Goal: Communication & Community: Participate in discussion

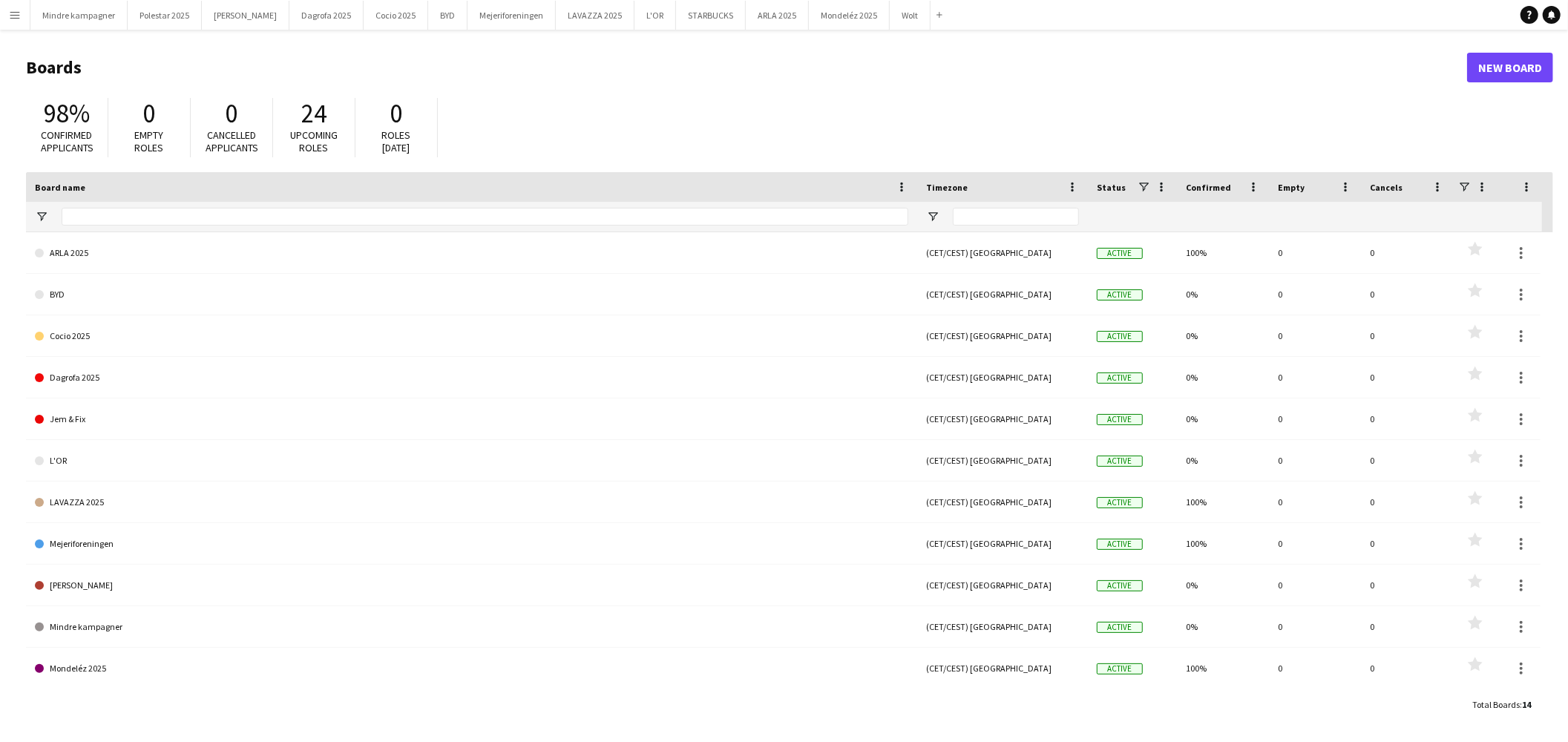
click at [15, 18] on app-icon "Menu" at bounding box center [14, 14] width 12 height 12
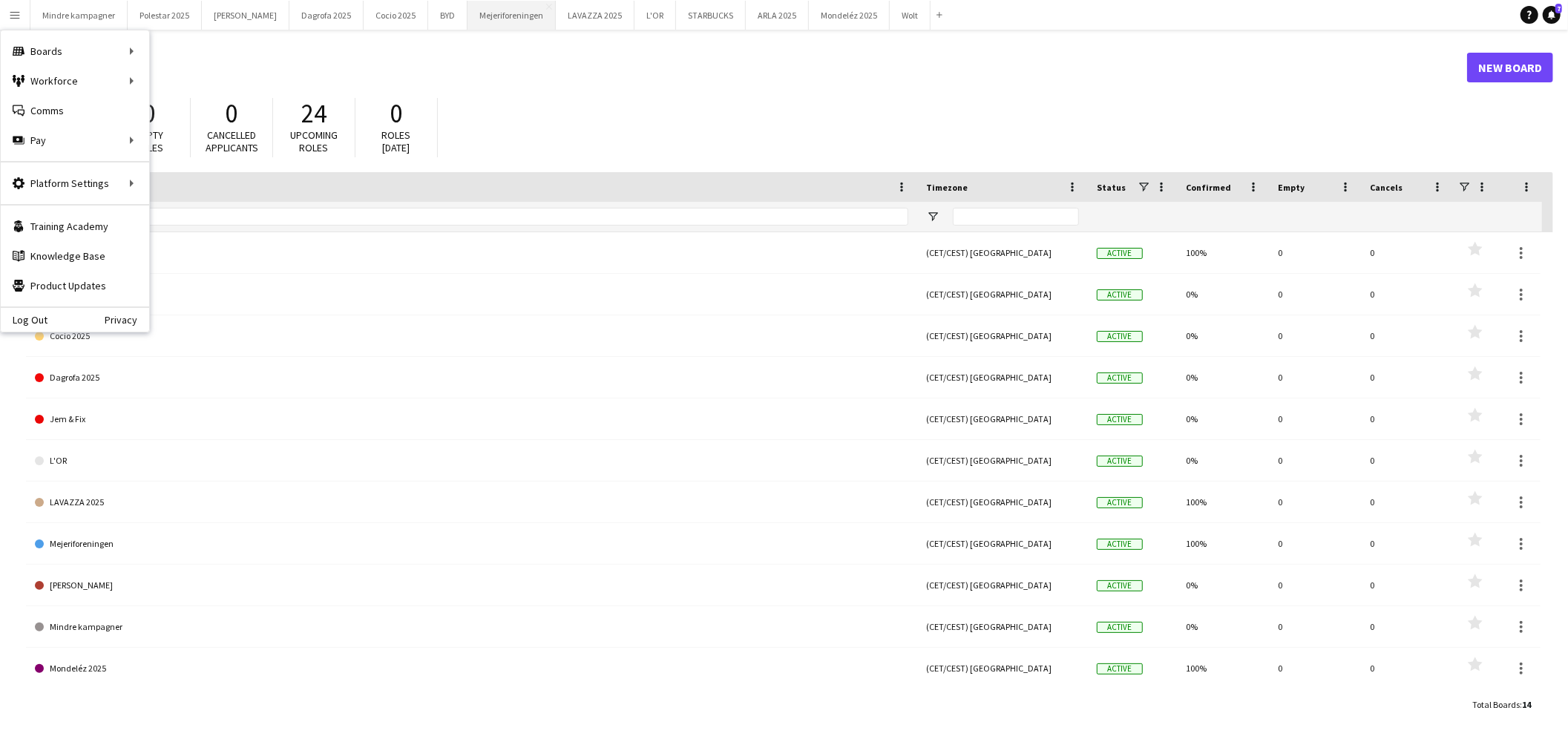
click at [492, 15] on button "Mejeriforeningen Close" at bounding box center [511, 15] width 88 height 29
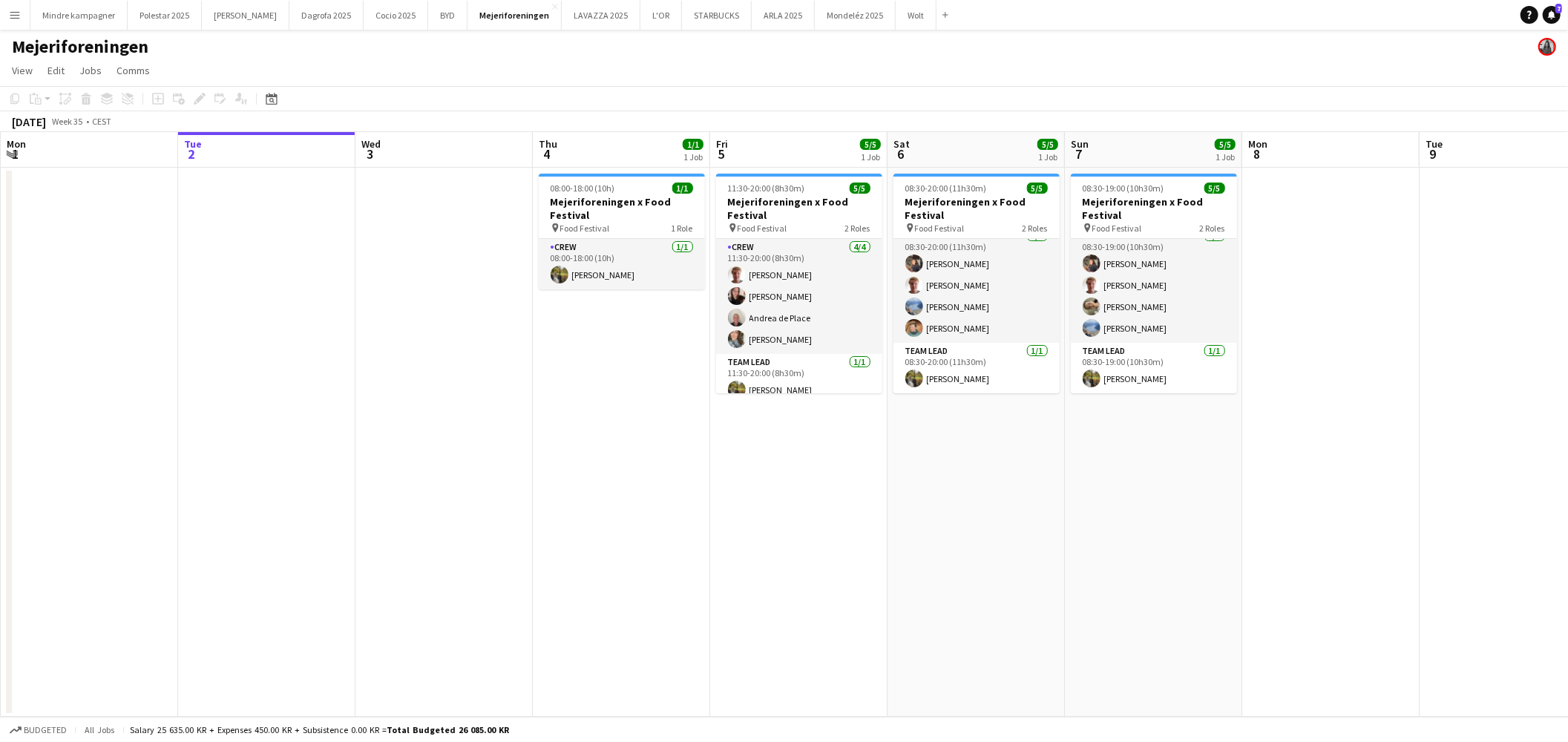
drag, startPoint x: 1559, startPoint y: 16, endPoint x: 1483, endPoint y: 27, distance: 76.8
click at [1559, 16] on link "Notifications 7" at bounding box center [1552, 15] width 18 height 18
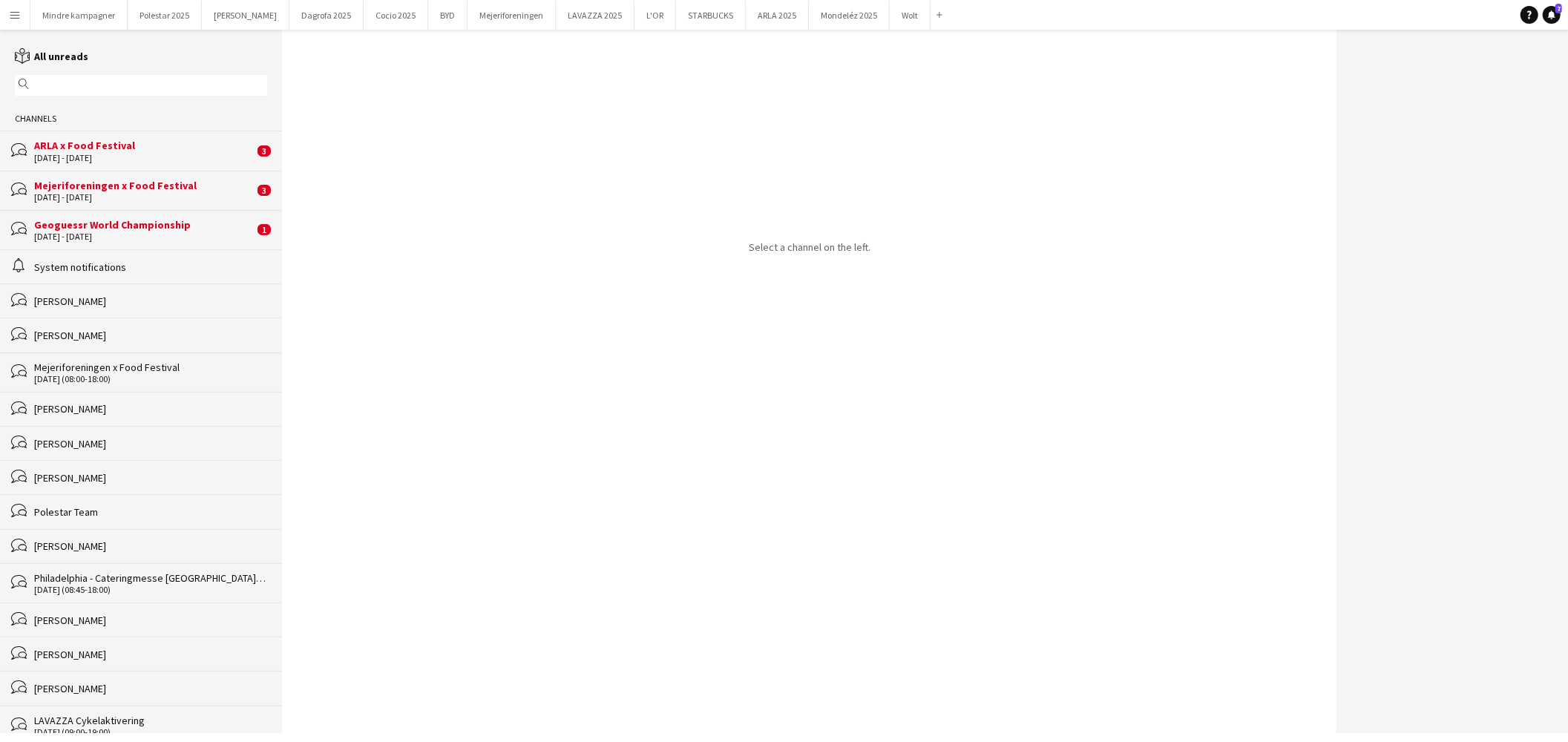
click at [78, 238] on div "29 - 31 Aug 2025" at bounding box center [144, 237] width 219 height 11
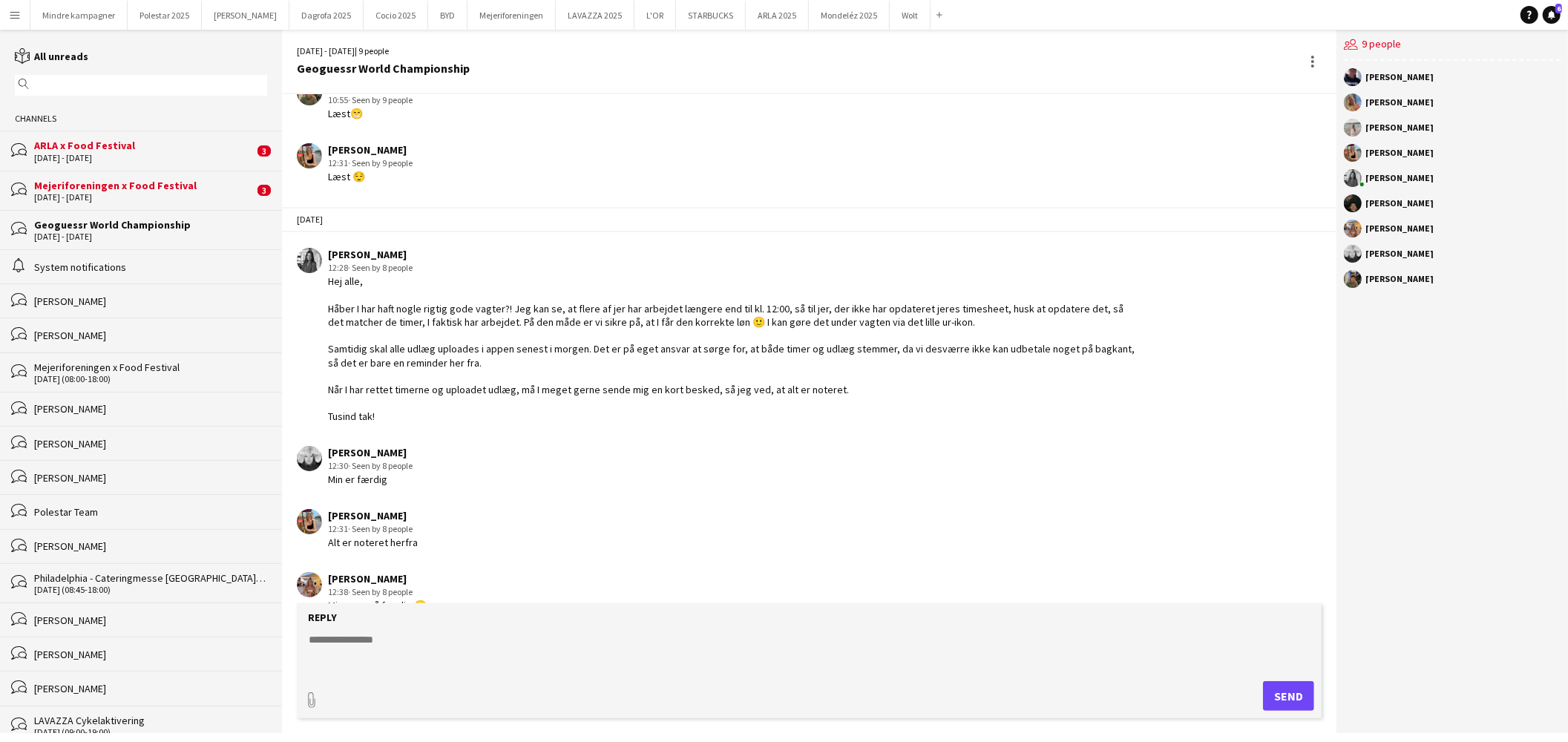
scroll to position [1612, 0]
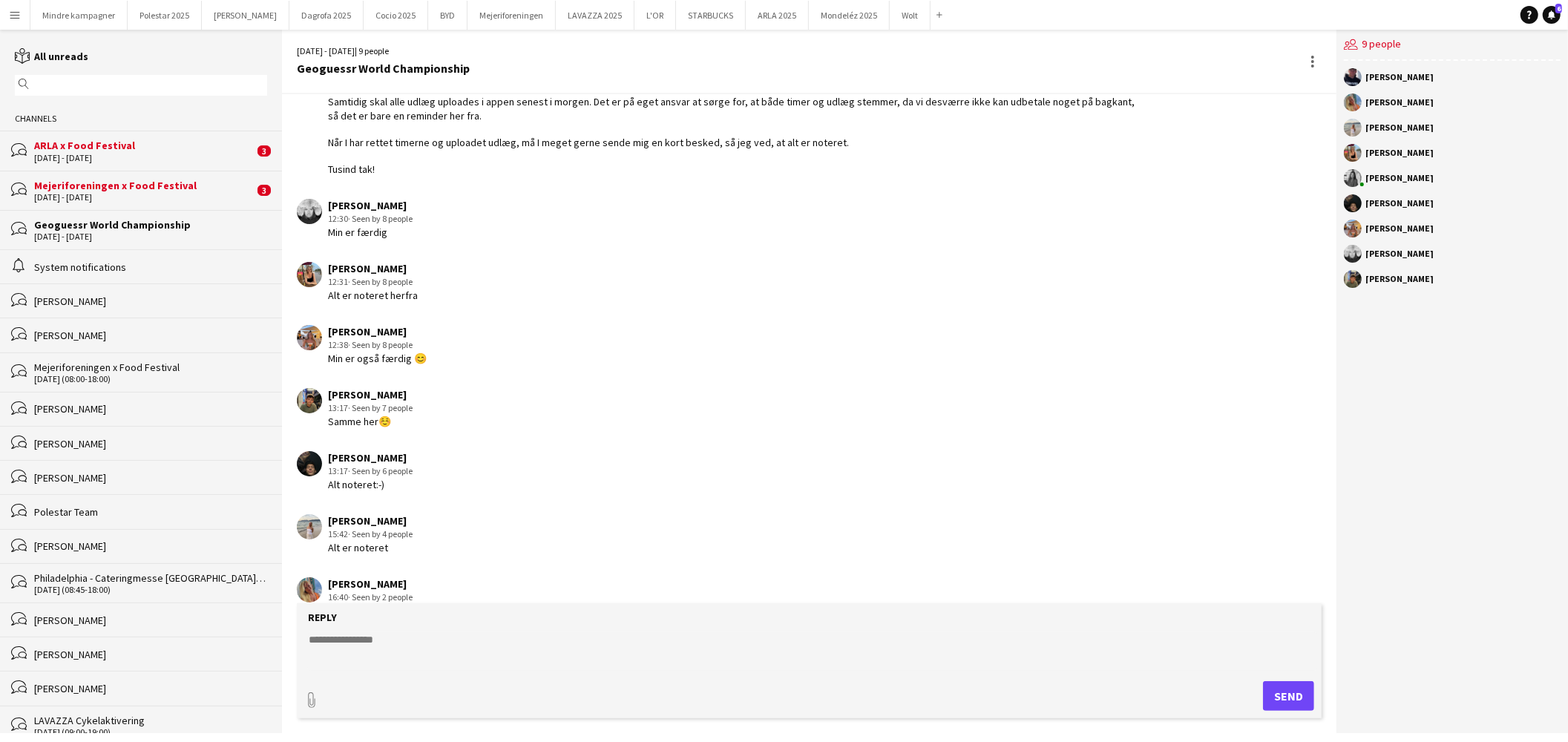
click at [173, 193] on div "5 - 7 Sep 2025" at bounding box center [144, 198] width 219 height 11
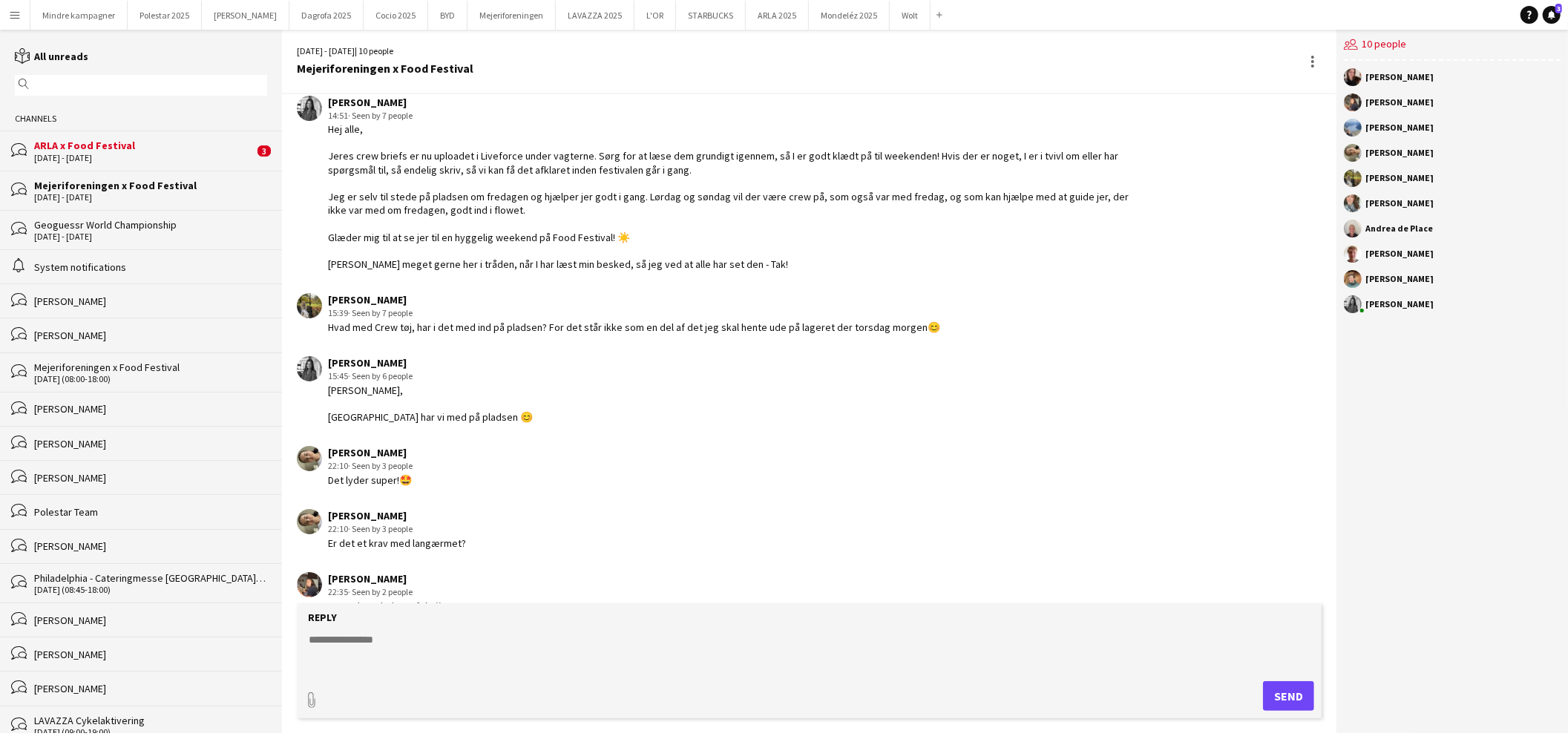
scroll to position [77, 0]
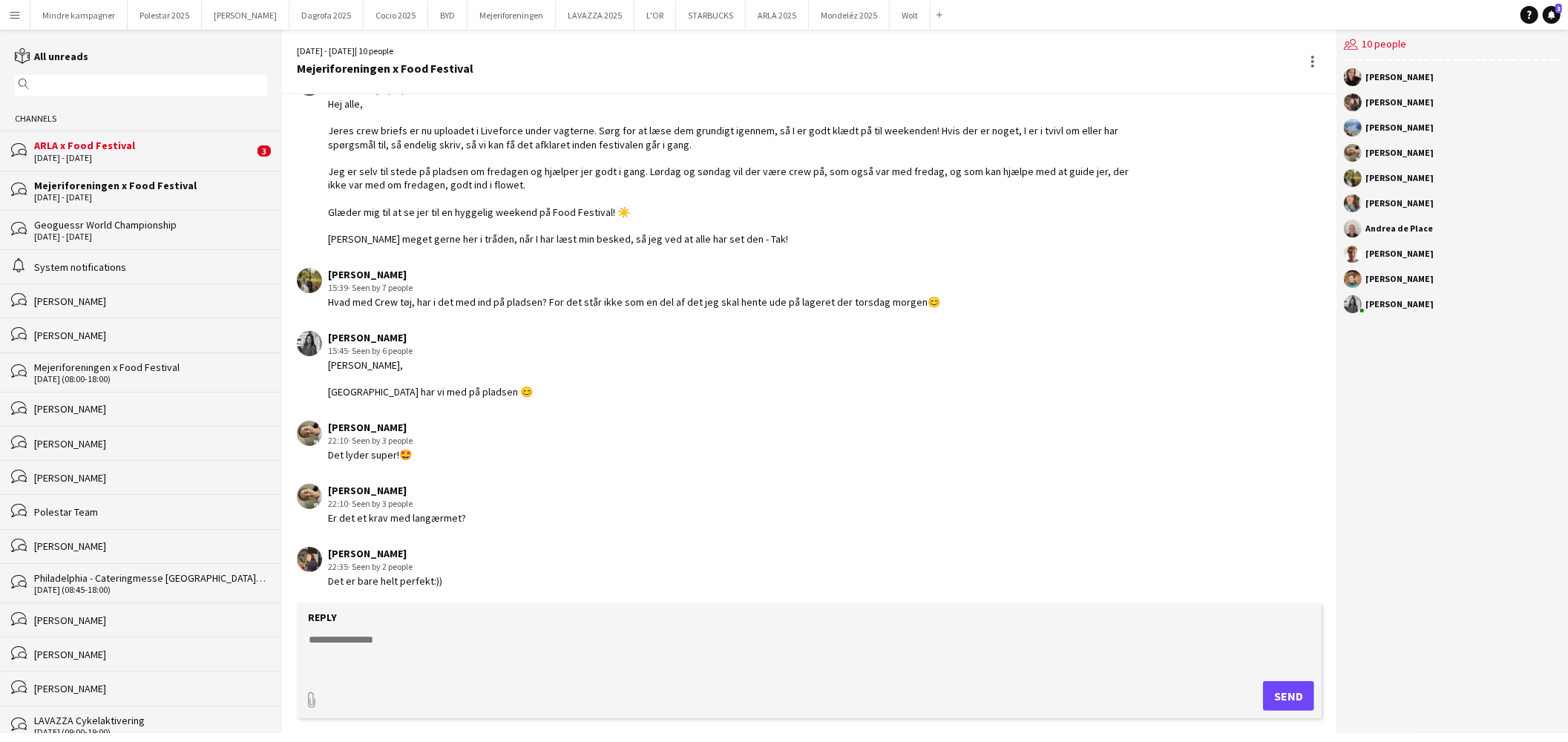
click at [334, 640] on textarea at bounding box center [812, 650] width 1010 height 39
click at [368, 649] on textarea "**********" at bounding box center [812, 650] width 1010 height 39
click at [364, 654] on textarea "**********" at bounding box center [812, 650] width 1010 height 39
click at [347, 666] on textarea "**********" at bounding box center [812, 650] width 1010 height 39
click at [580, 658] on textarea "**********" at bounding box center [812, 650] width 1010 height 39
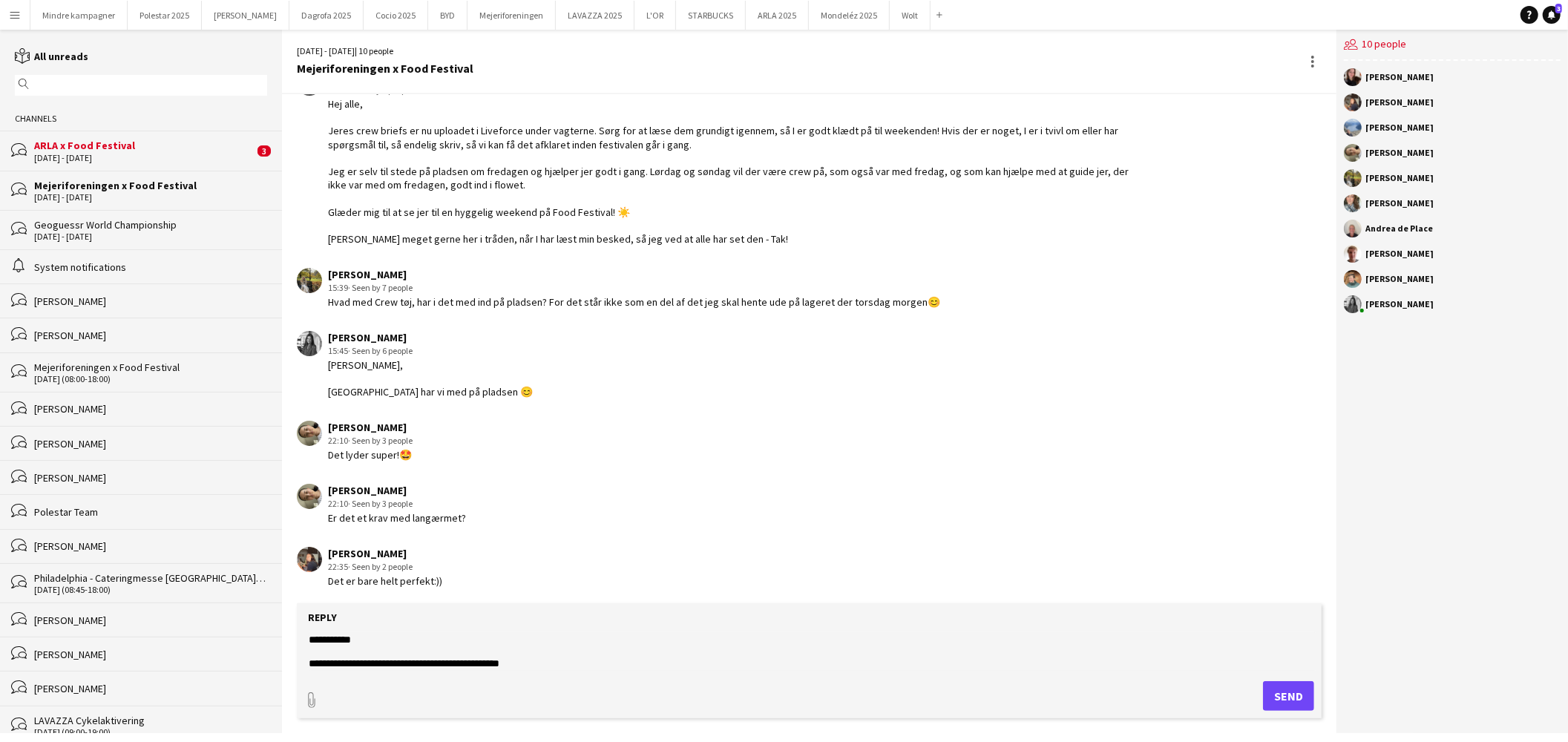
type textarea "**********"
click at [1295, 700] on button "Send" at bounding box center [1288, 695] width 51 height 30
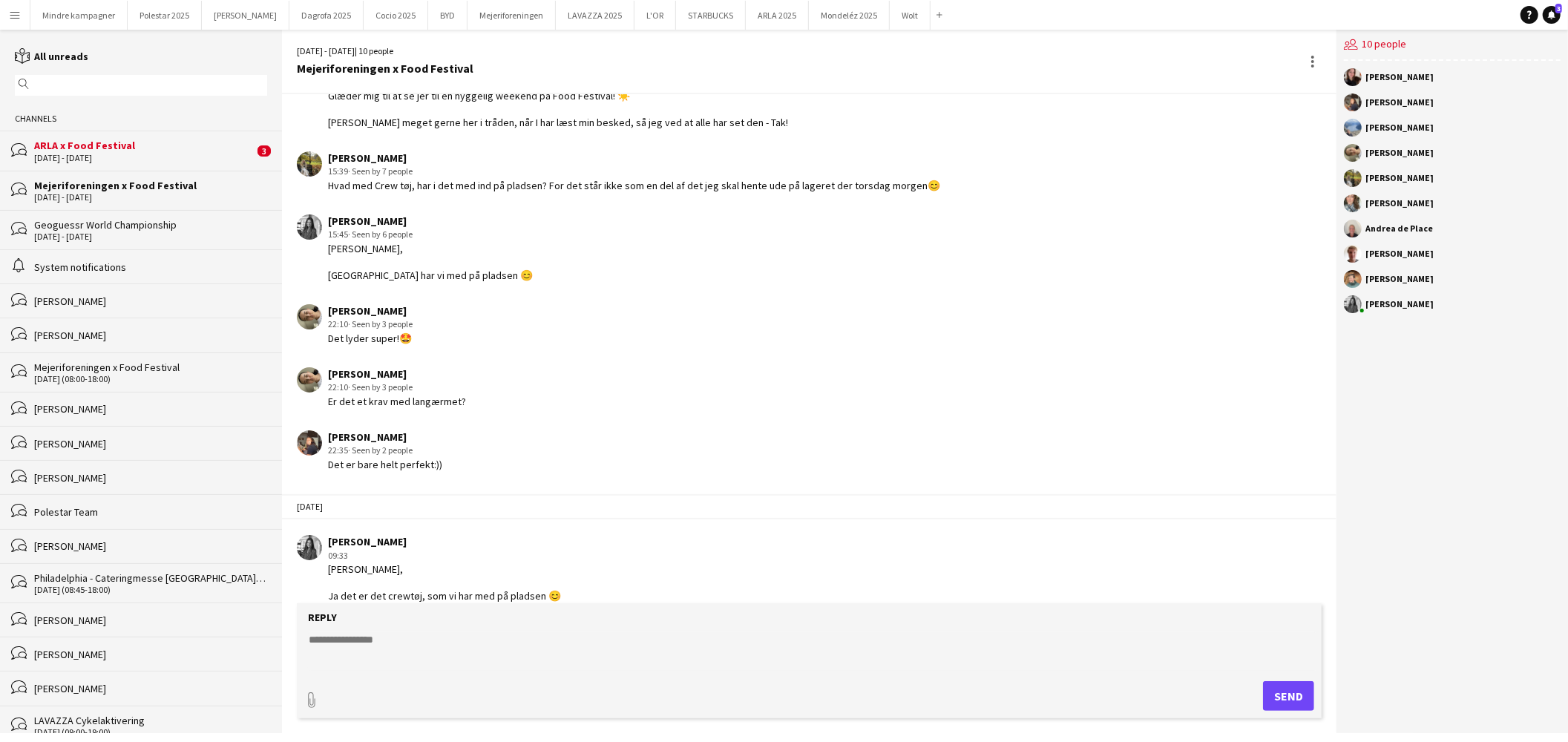
click at [137, 154] on div "5 - 7 Sep 2025" at bounding box center [144, 158] width 219 height 11
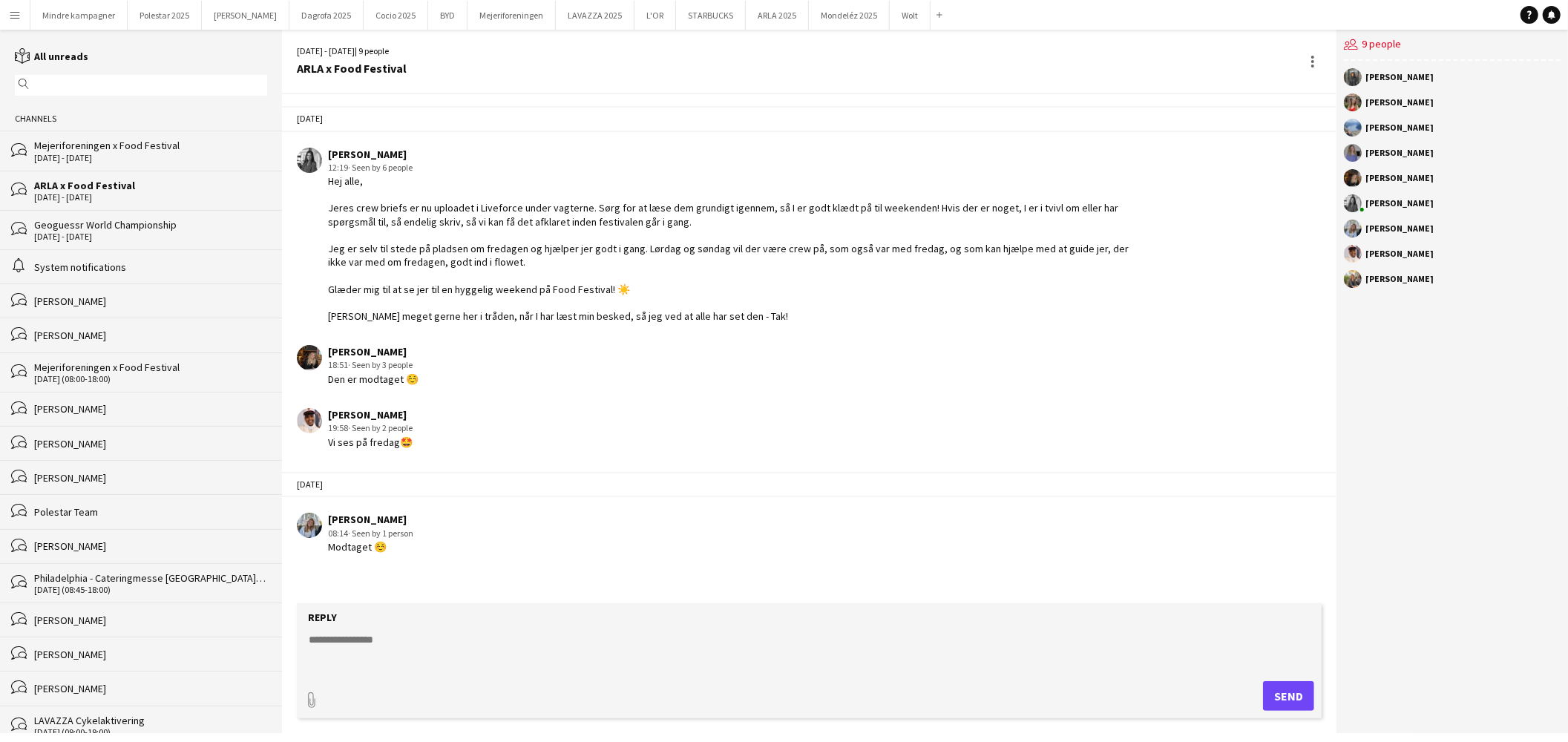
click at [159, 149] on div "Mejeriforeningen x Food Festival" at bounding box center [150, 145] width 233 height 13
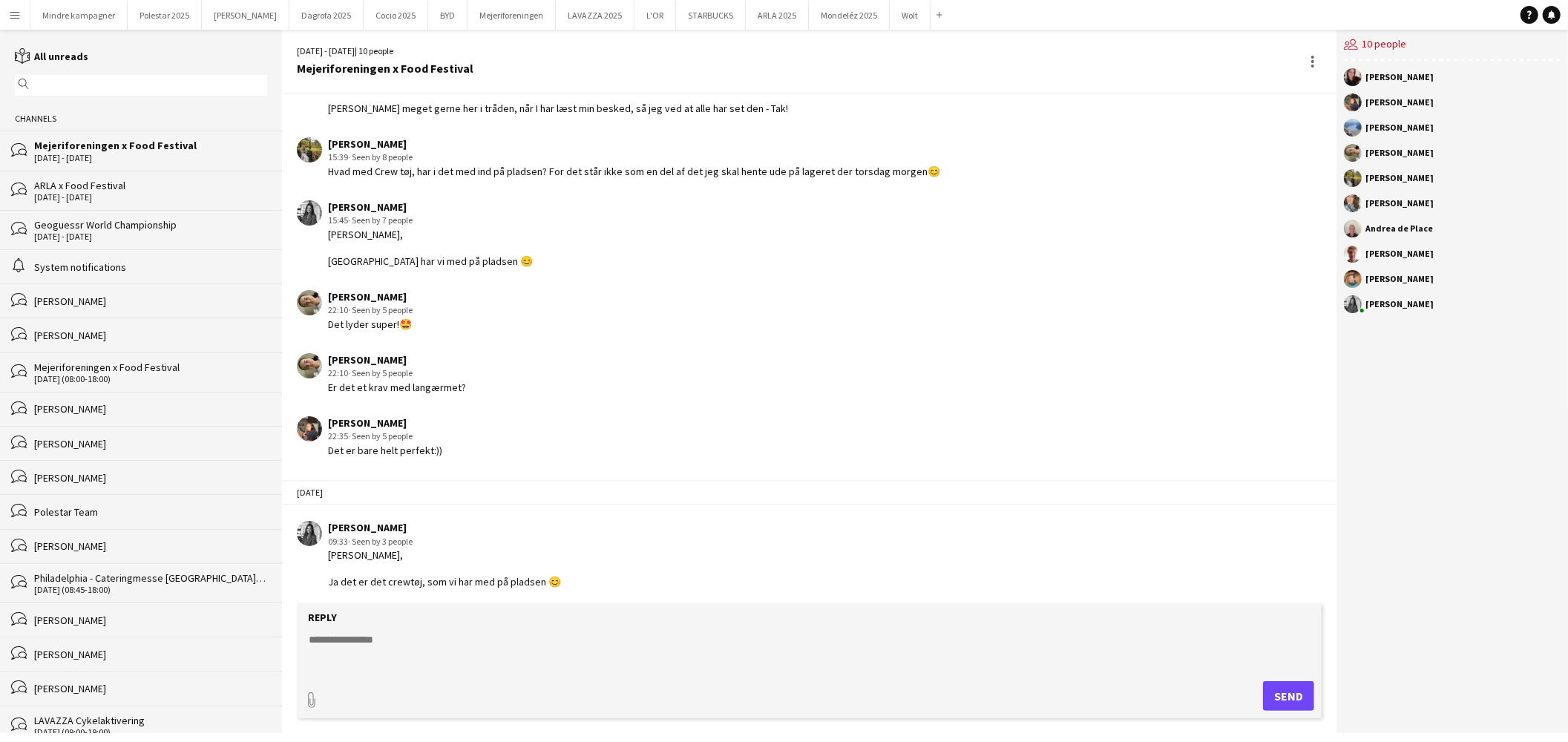
scroll to position [207, 0]
click at [106, 186] on div "ARLA x Food Festival" at bounding box center [150, 185] width 233 height 13
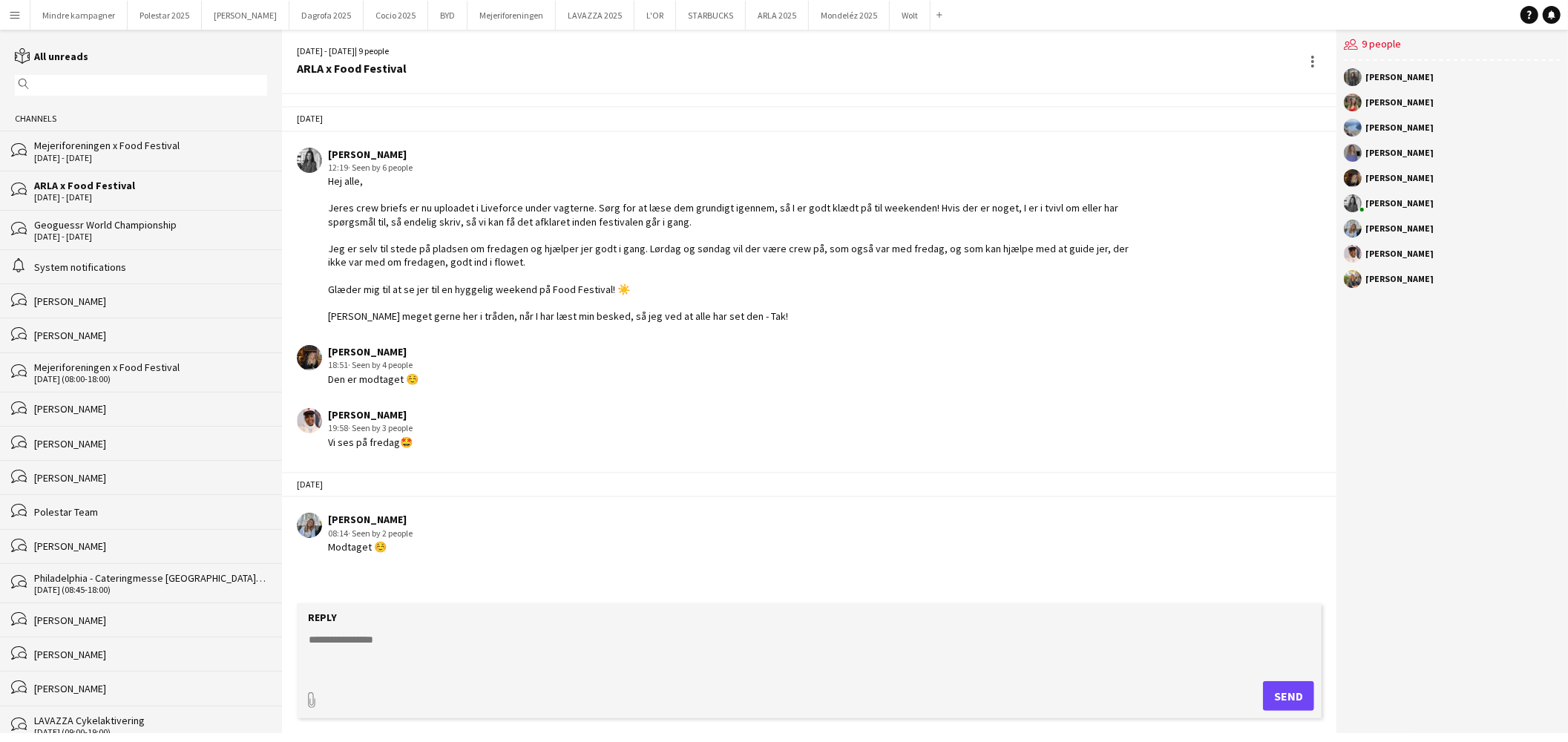
click at [117, 230] on div "Geoguessr World Championship" at bounding box center [150, 225] width 233 height 13
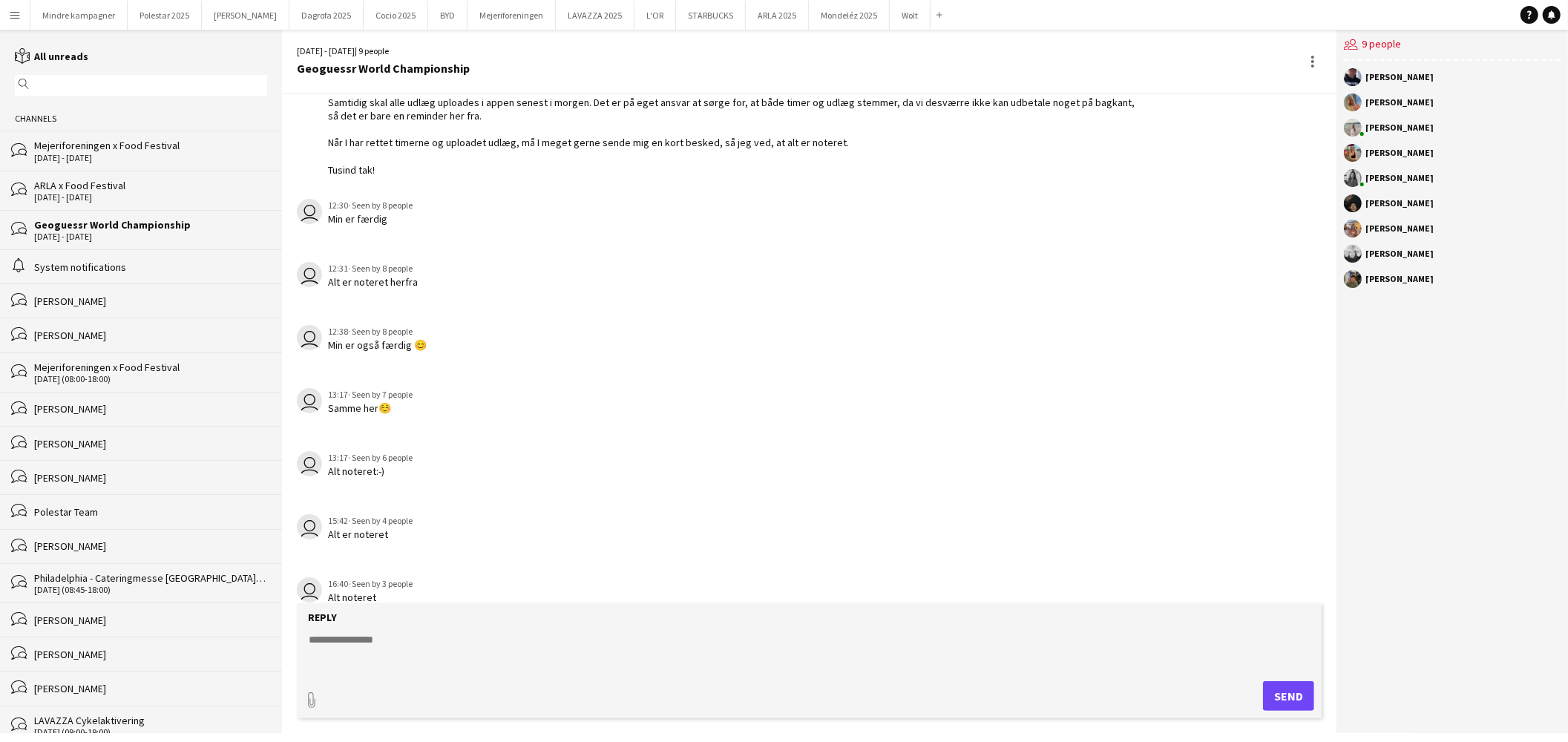
scroll to position [1612, 0]
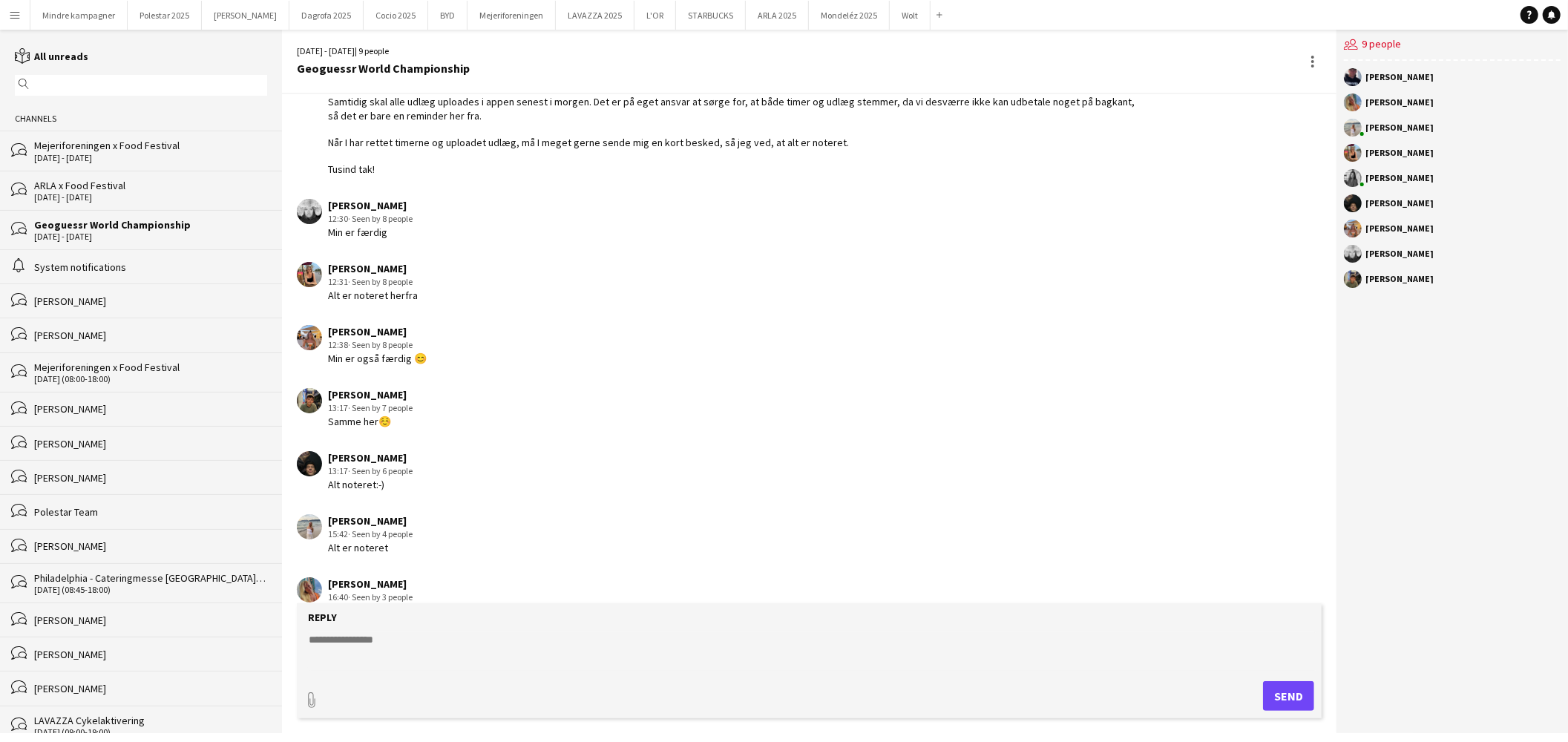
click at [123, 190] on div "ARLA x Food Festival" at bounding box center [150, 185] width 233 height 13
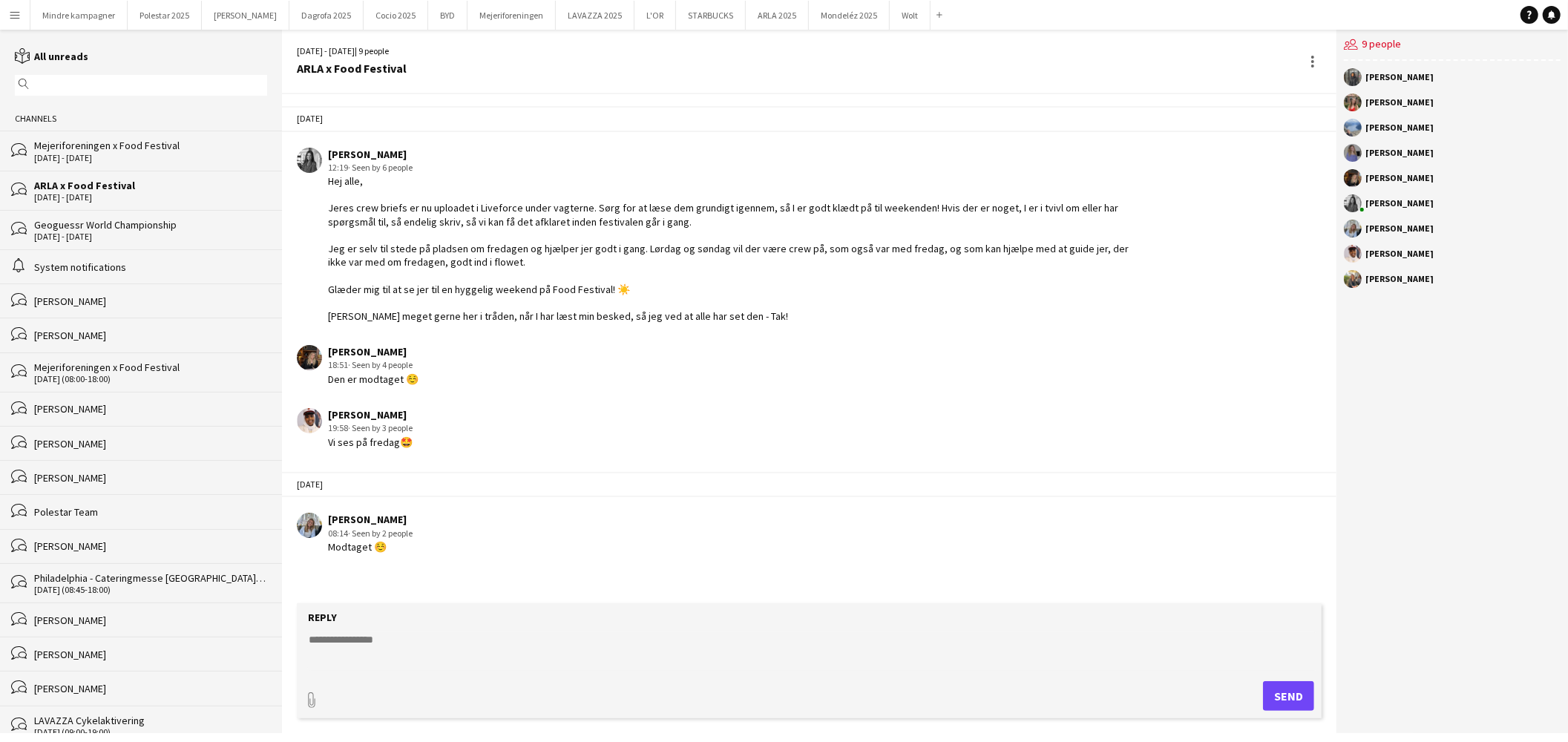
click at [127, 239] on div "29 - 31 Aug 2025" at bounding box center [150, 237] width 233 height 11
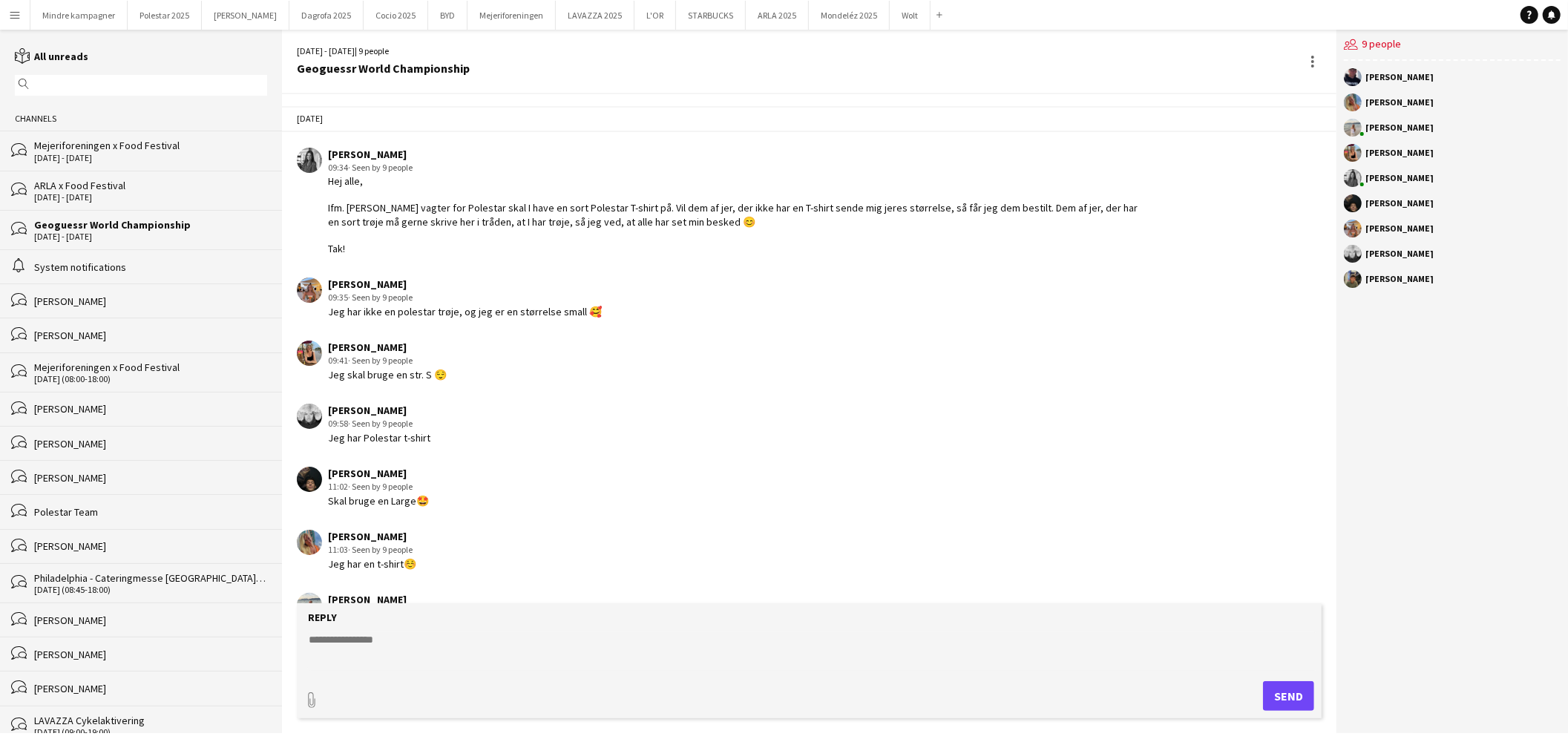
scroll to position [1612, 0]
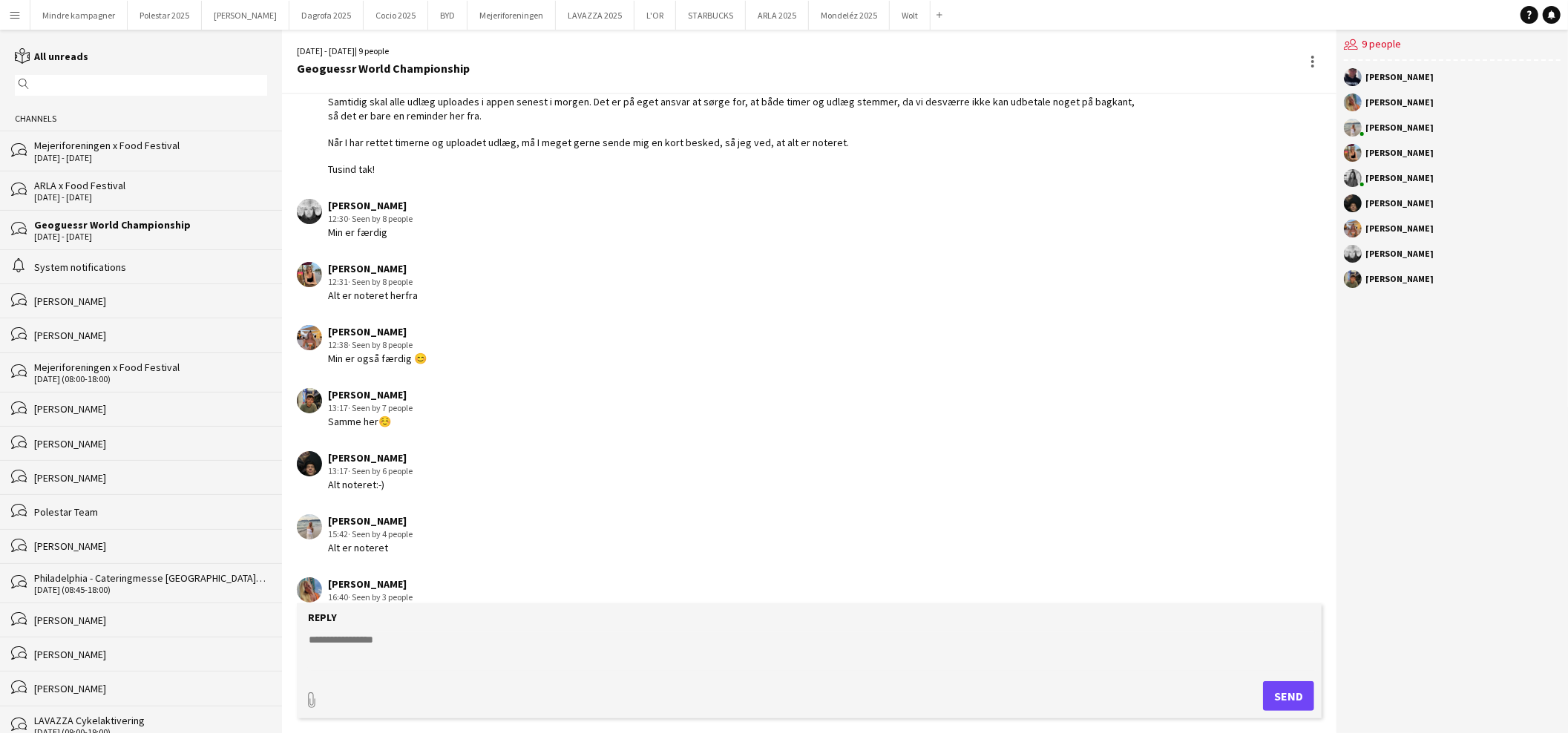
click at [12, 16] on app-icon "Menu" at bounding box center [14, 14] width 12 height 12
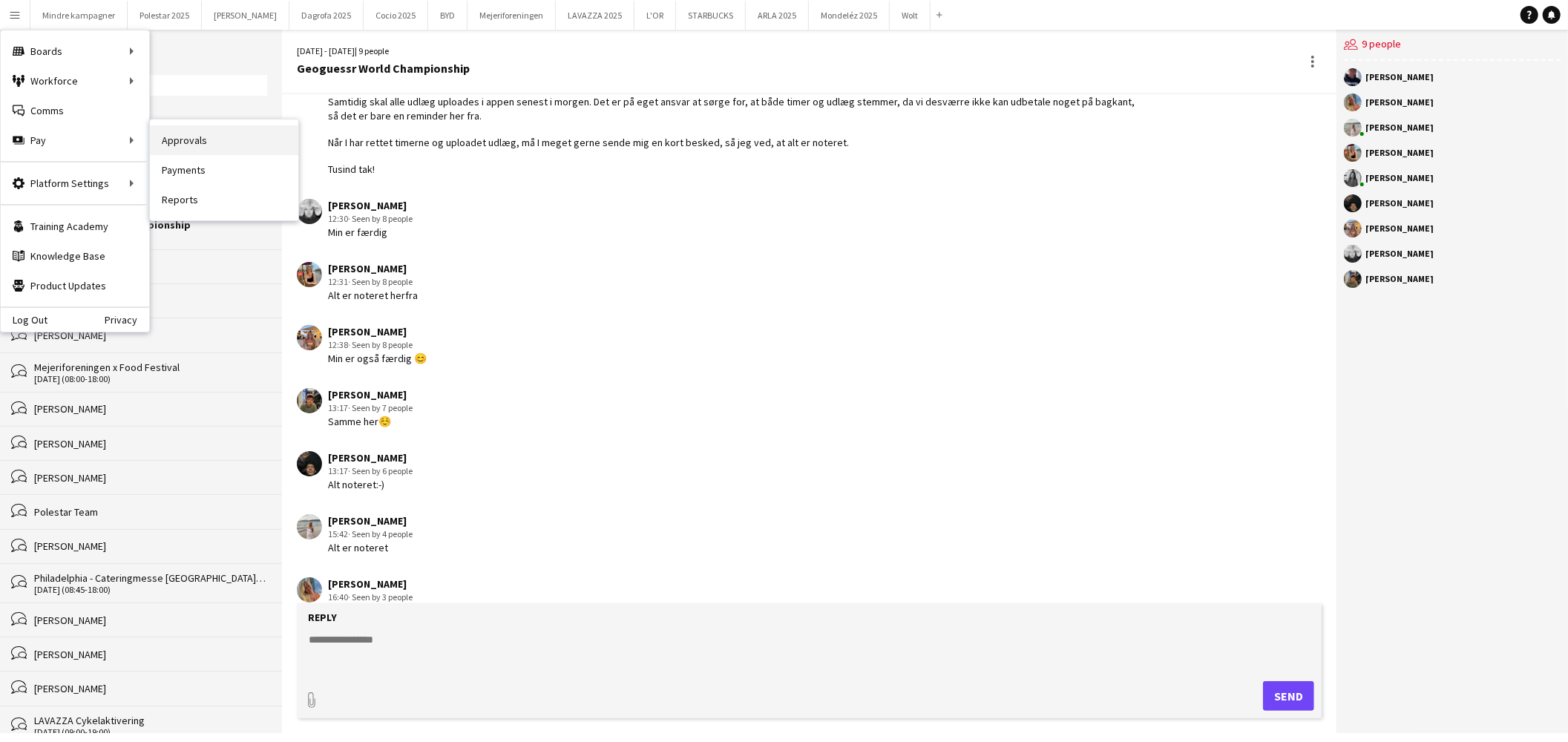
click at [225, 146] on link "Approvals" at bounding box center [224, 140] width 148 height 30
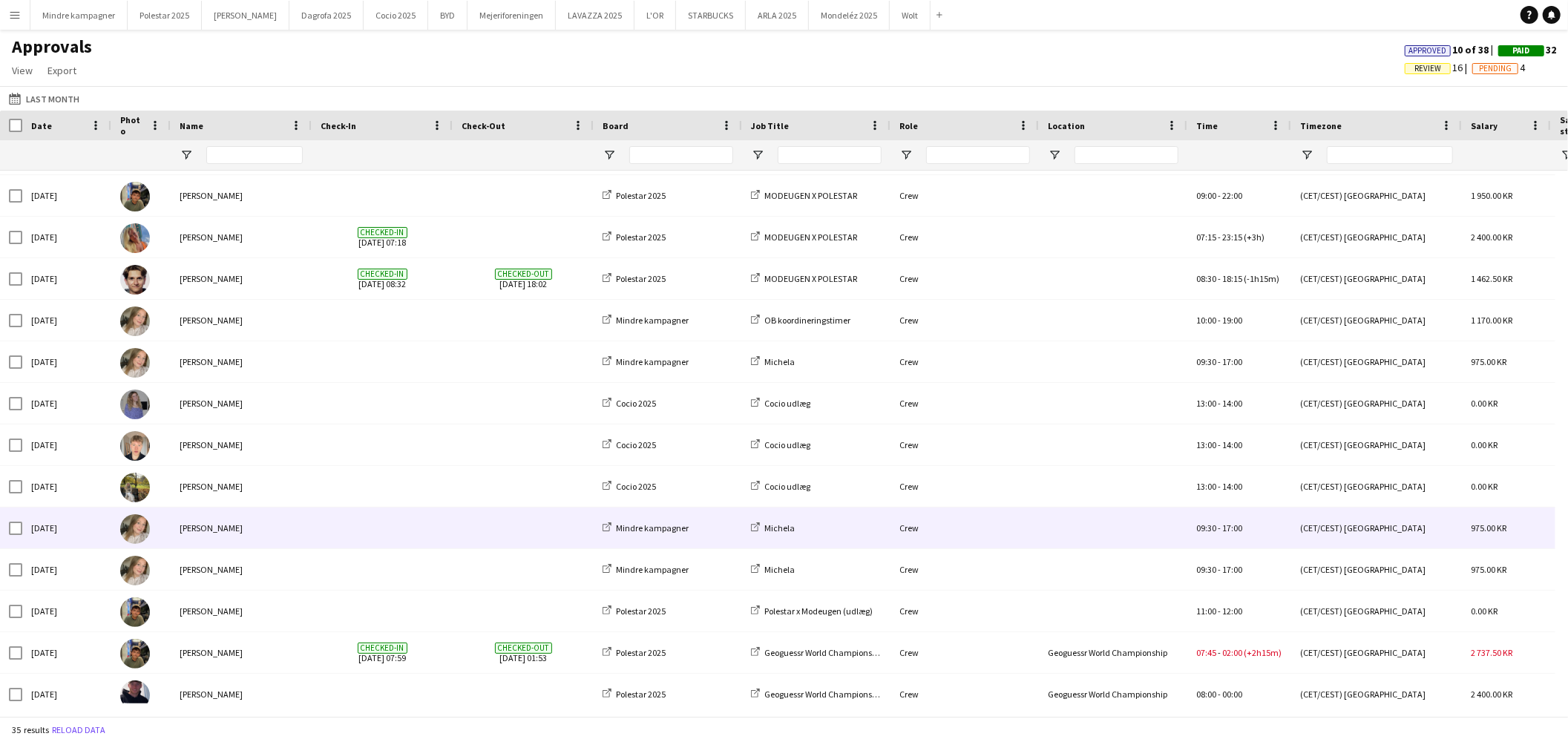
scroll to position [922, 0]
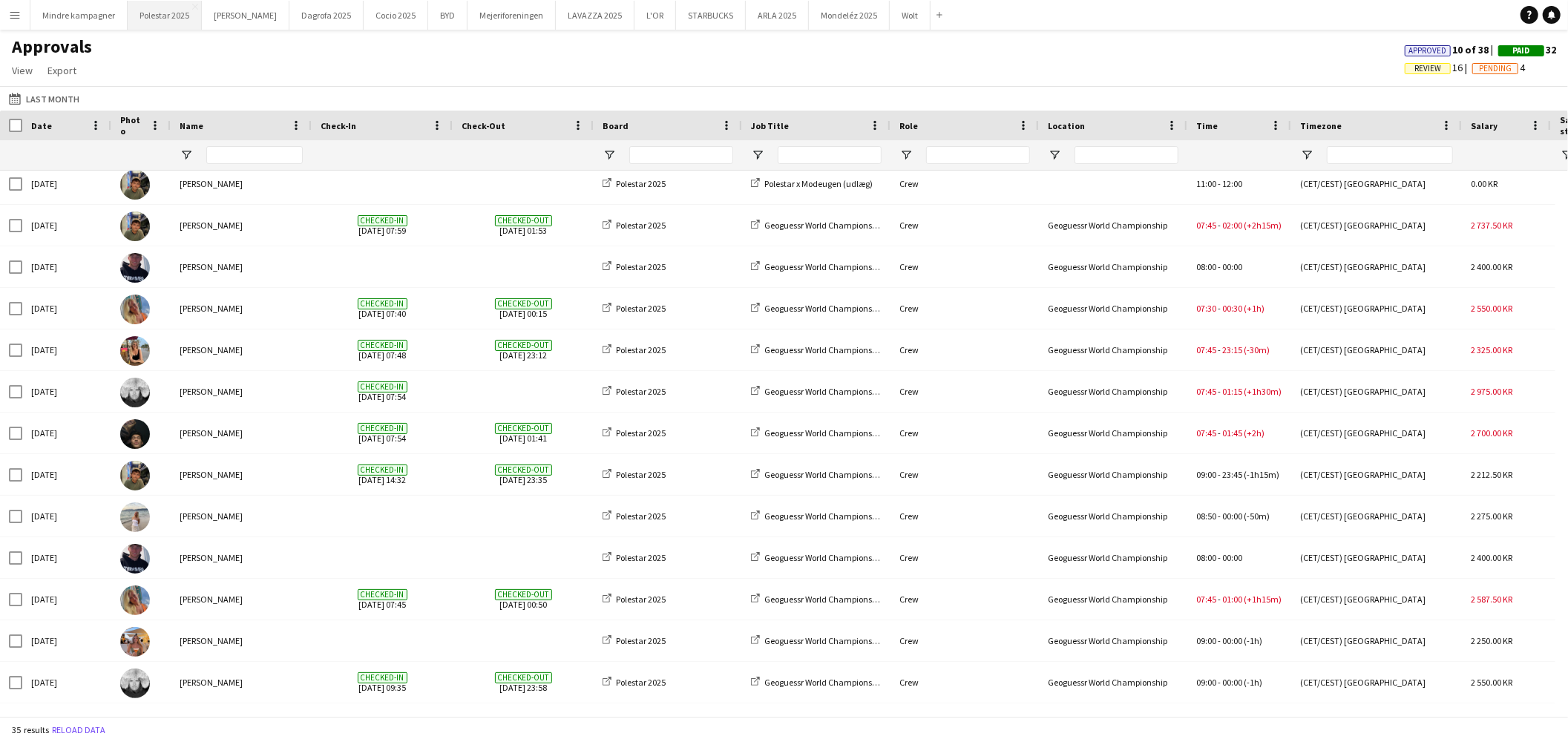
click at [137, 20] on button "Polestar 2025 Close" at bounding box center [164, 15] width 75 height 29
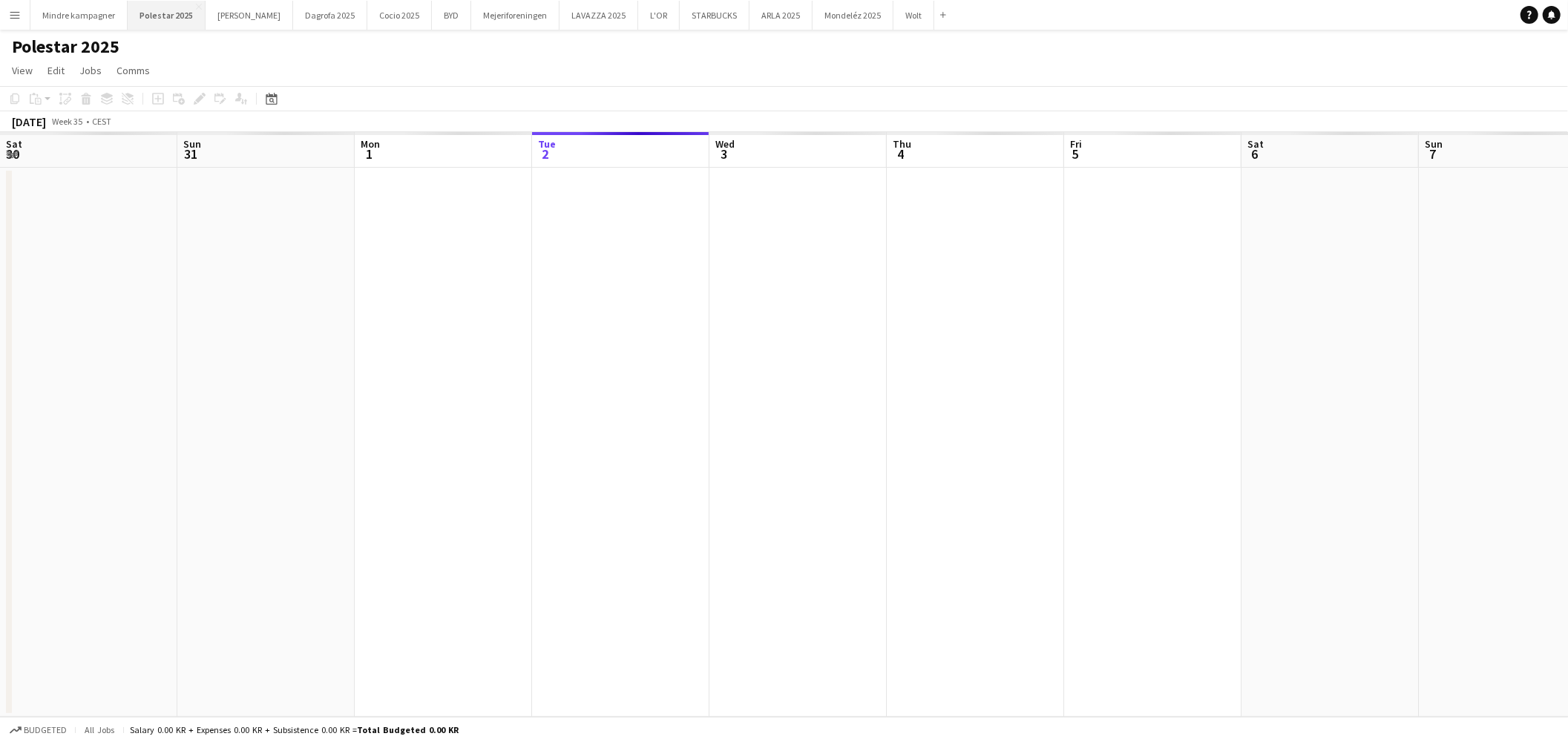
scroll to position [0, 354]
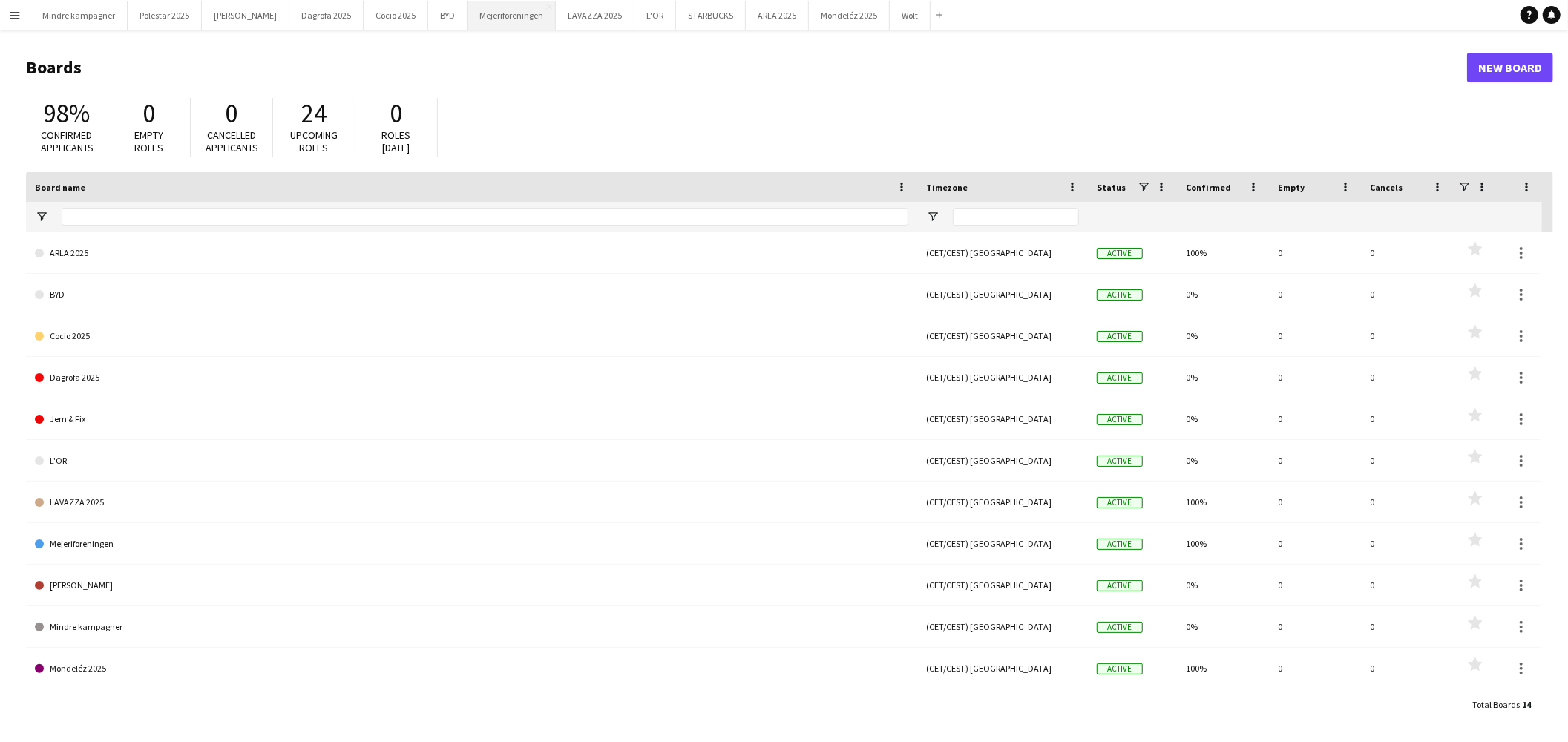
click at [467, 21] on button "Mejeriforeningen Close" at bounding box center [511, 15] width 88 height 29
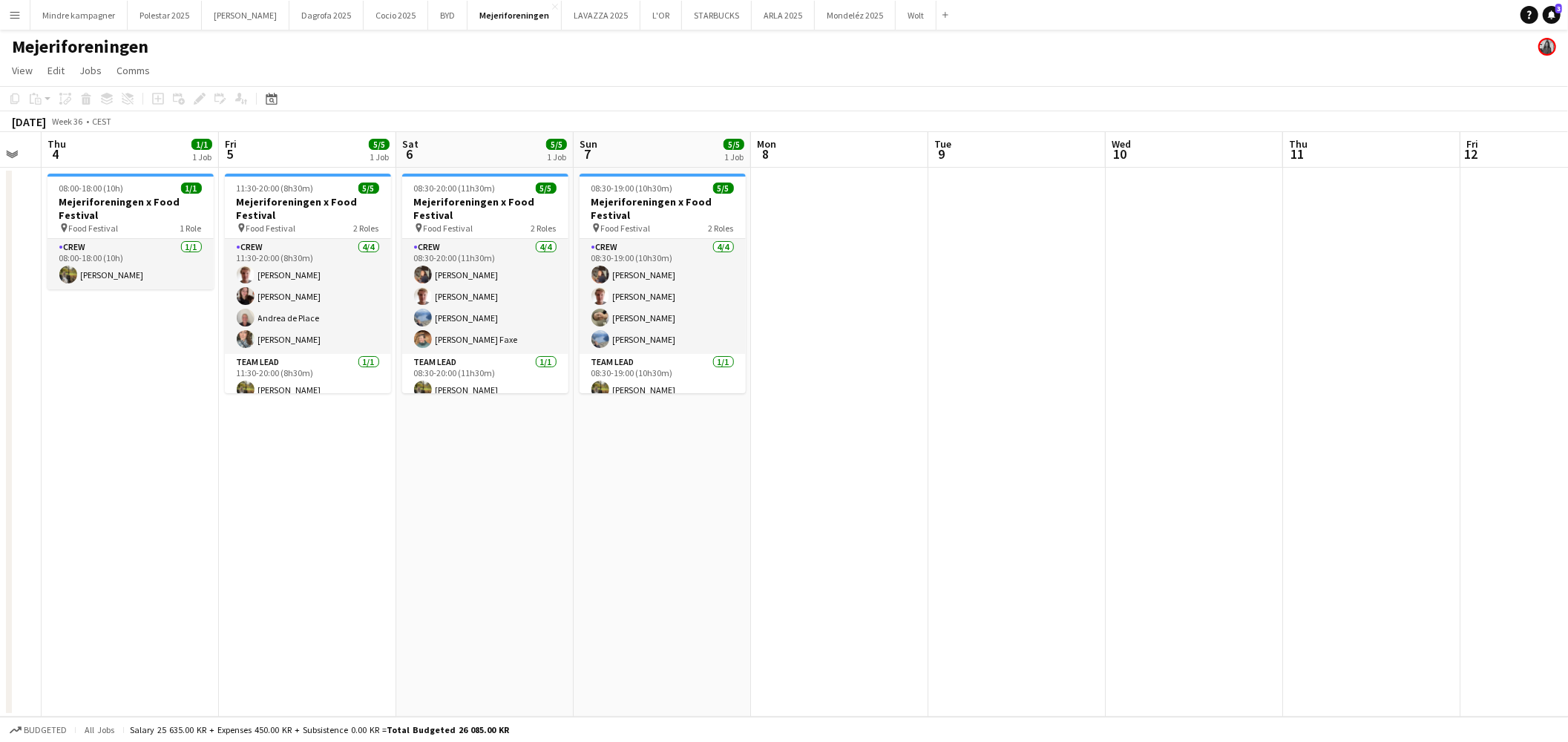
click at [659, 463] on app-calendar-viewport "Mon 1 Tue 2 Wed 3 Thu 4 1/1 1 Job Fri 5 5/5 1 Job Sat 6 5/5 1 Job Sun 7 5/5 1 J…" at bounding box center [784, 424] width 1568 height 585
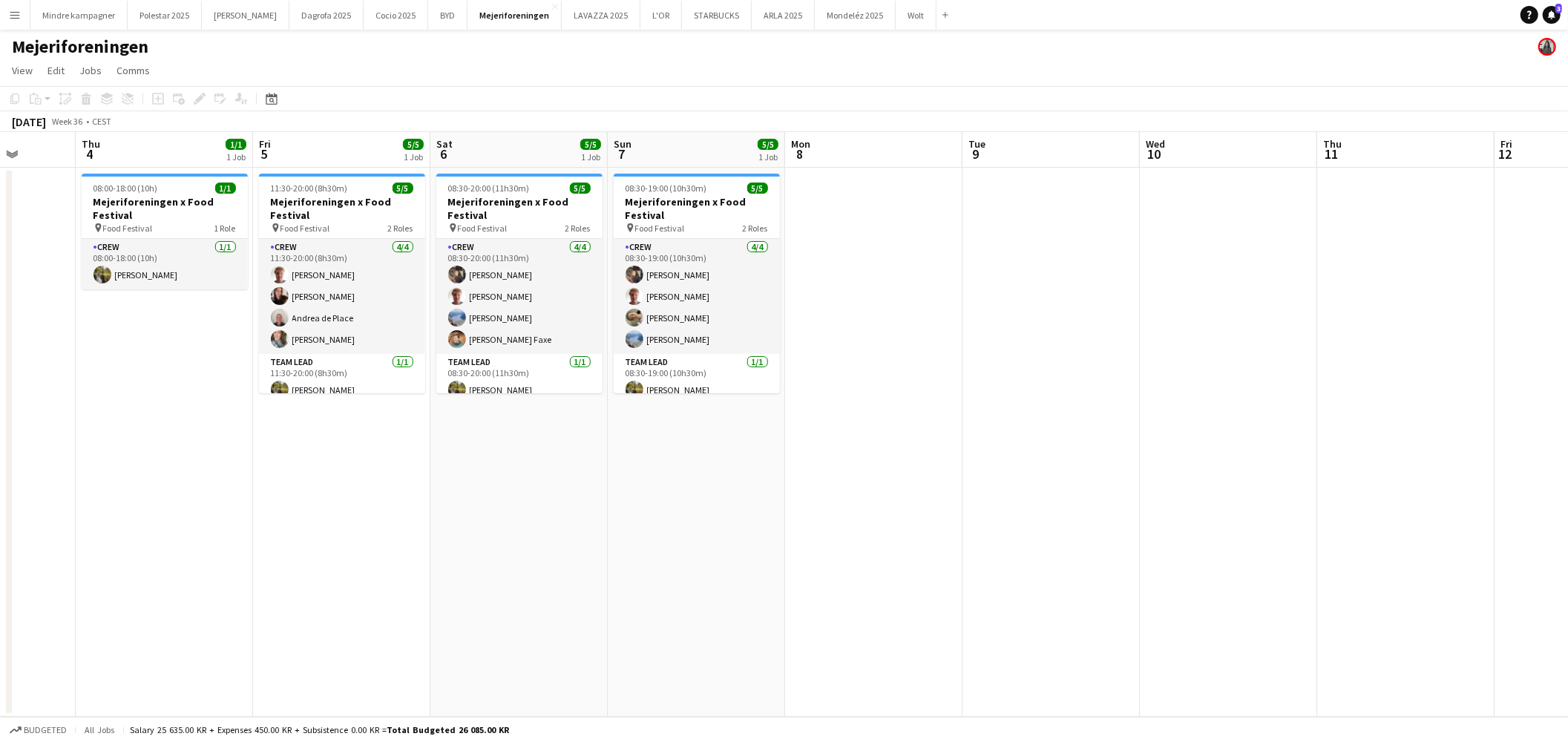
drag, startPoint x: 720, startPoint y: 457, endPoint x: 945, endPoint y: 468, distance: 225.3
click at [945, 468] on app-calendar-viewport "Mon 1 Tue 2 Wed 3 Thu 4 1/1 1 Job Fri 5 5/5 1 Job Sat 6 5/5 1 Job Sun 7 5/5 1 J…" at bounding box center [784, 424] width 1568 height 585
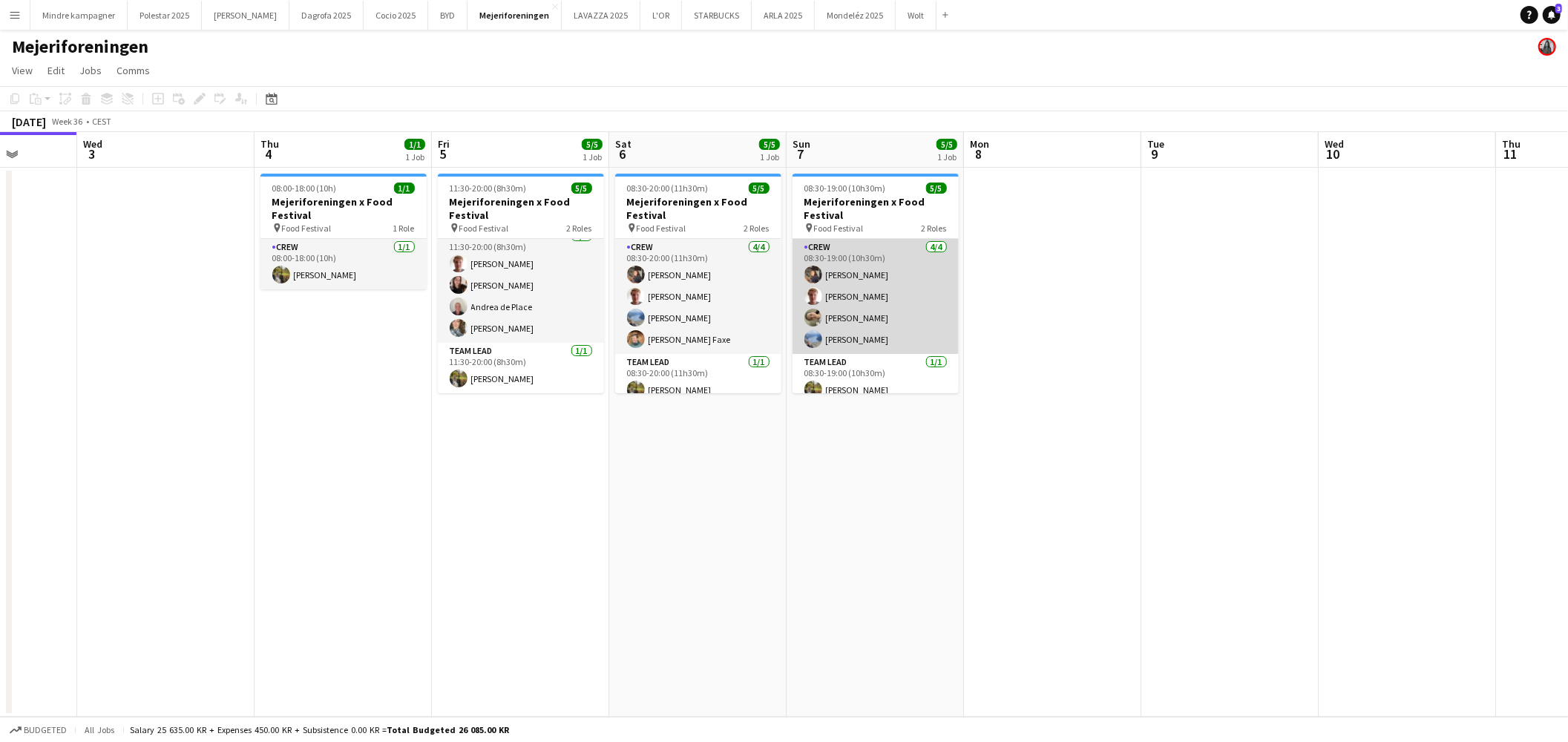
scroll to position [11, 0]
